Goal: Check status

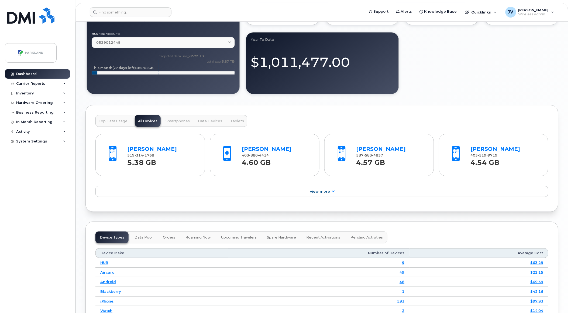
scroll to position [499, 0]
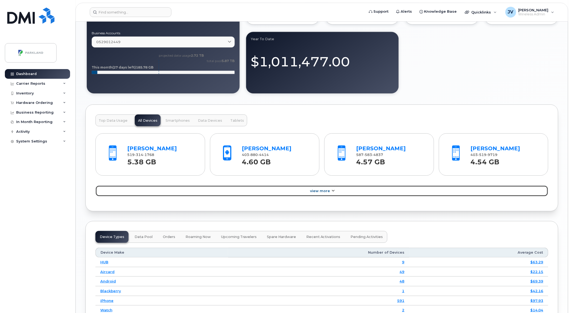
click at [334, 163] on icon at bounding box center [333, 191] width 4 height 4
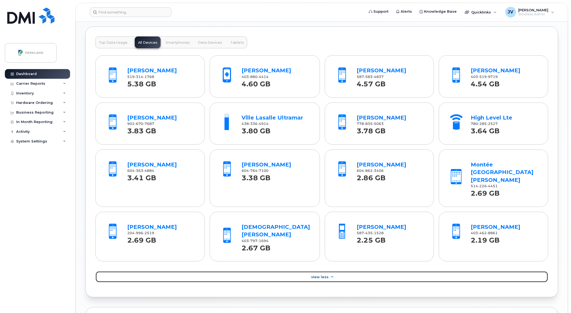
scroll to position [559, 0]
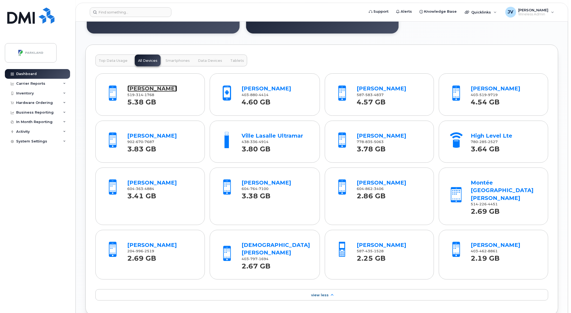
click at [152, 88] on link "[PERSON_NAME]" at bounding box center [153, 88] width 50 height 6
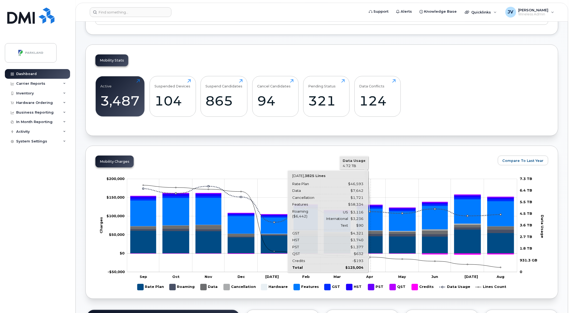
scroll to position [150, 0]
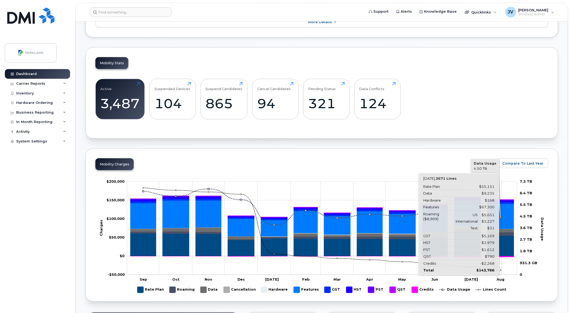
click at [354, 163] on icon "Features" at bounding box center [501, 216] width 26 height 25
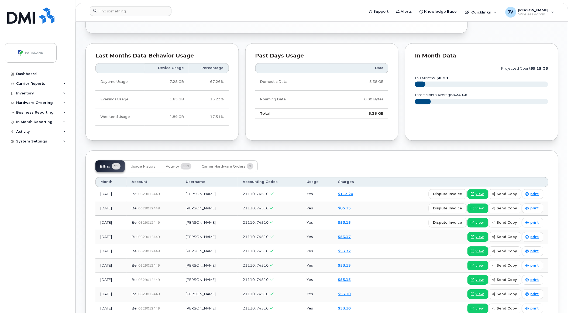
scroll to position [350, 0]
click at [171, 165] on span "Activity" at bounding box center [172, 166] width 13 height 4
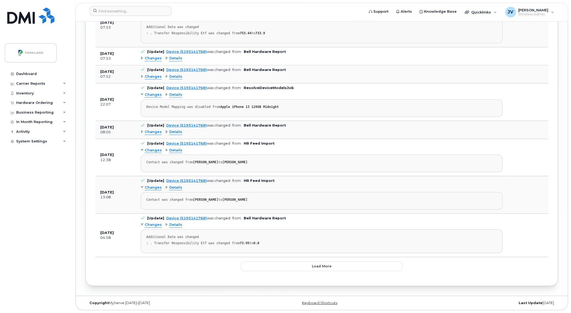
scroll to position [1072, 0]
